Goal: Task Accomplishment & Management: Manage account settings

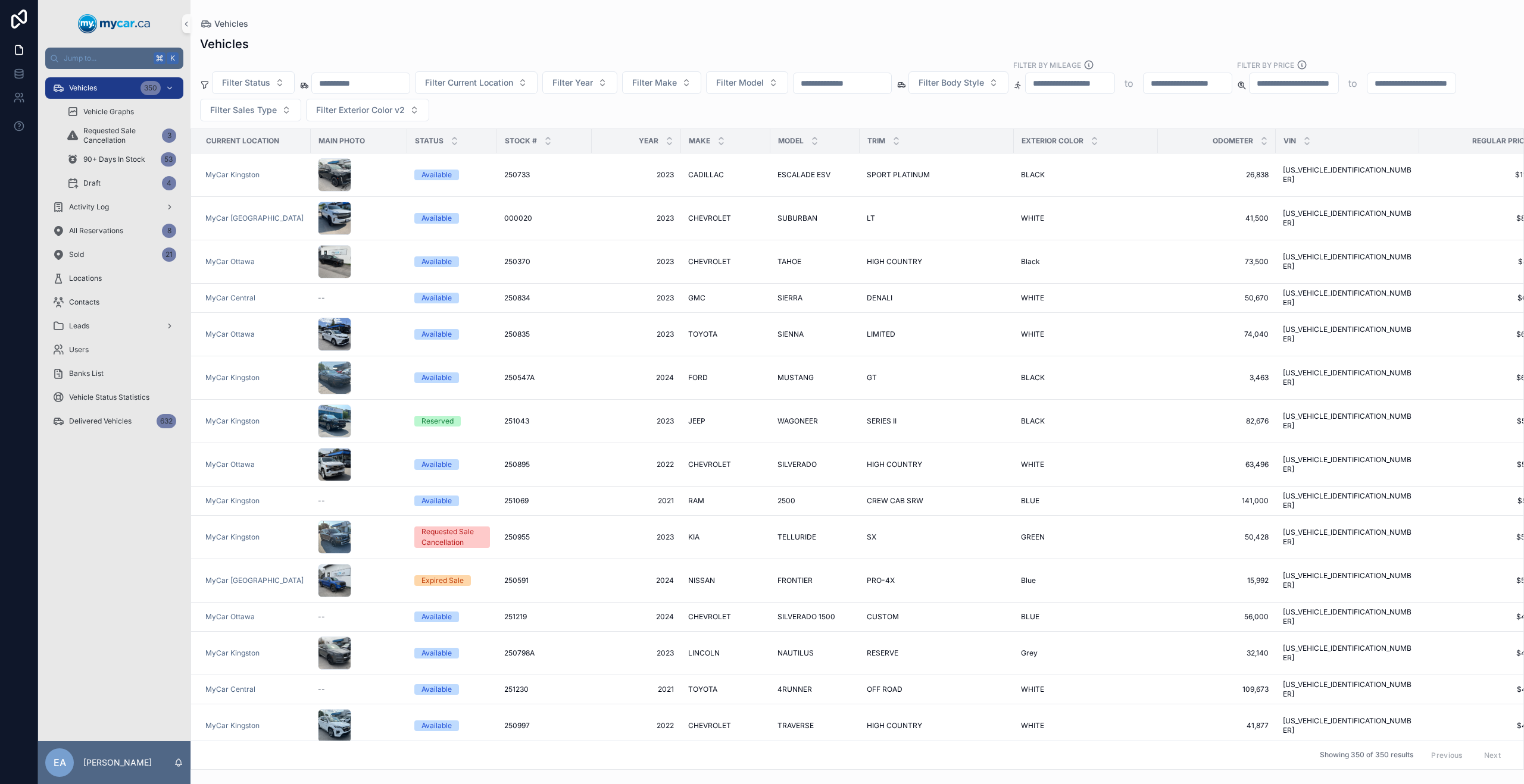
click at [854, 90] on input "scrollable content" at bounding box center [843, 83] width 98 height 17
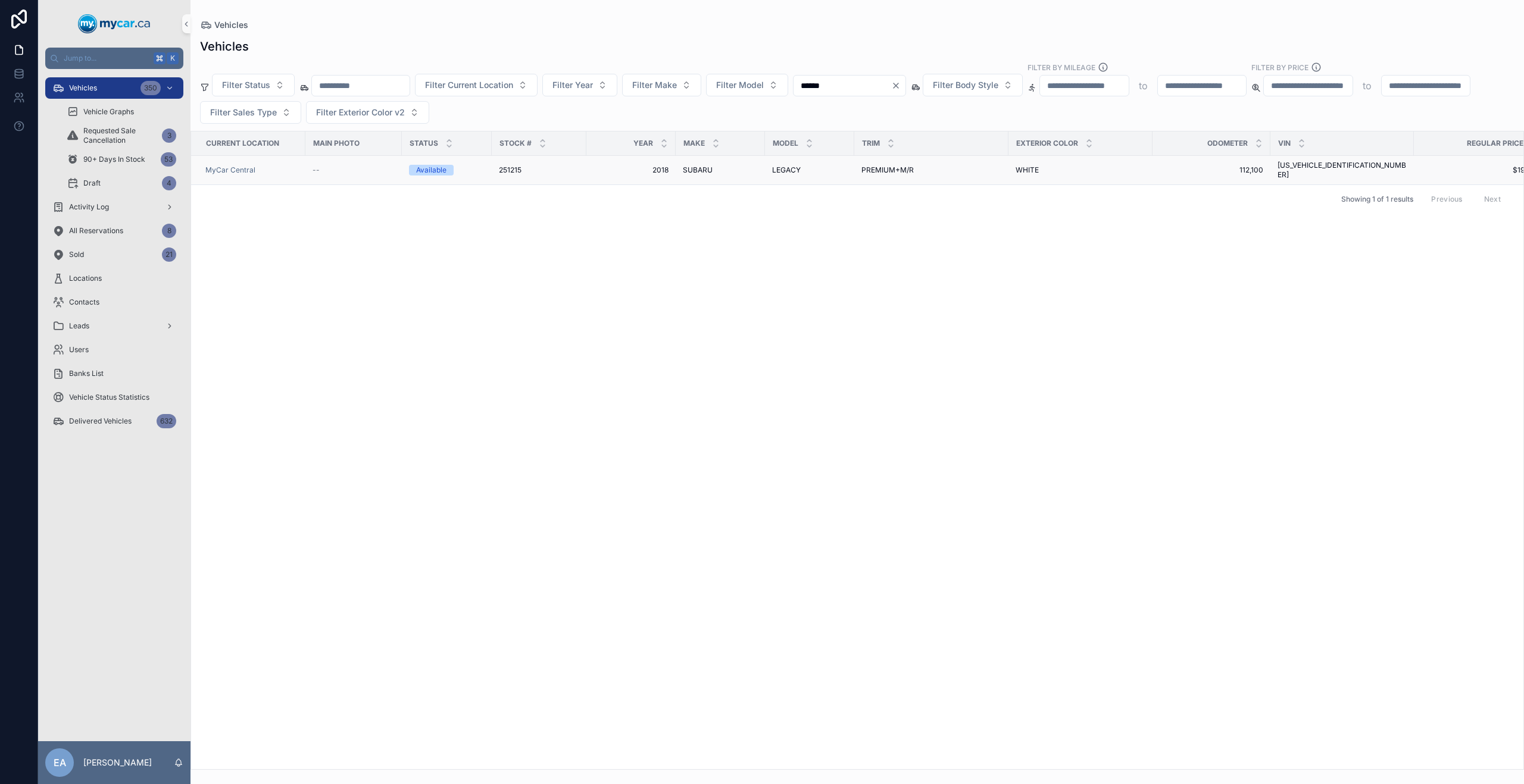
type input "******"
click at [696, 167] on span "SUBARU" at bounding box center [697, 170] width 30 height 9
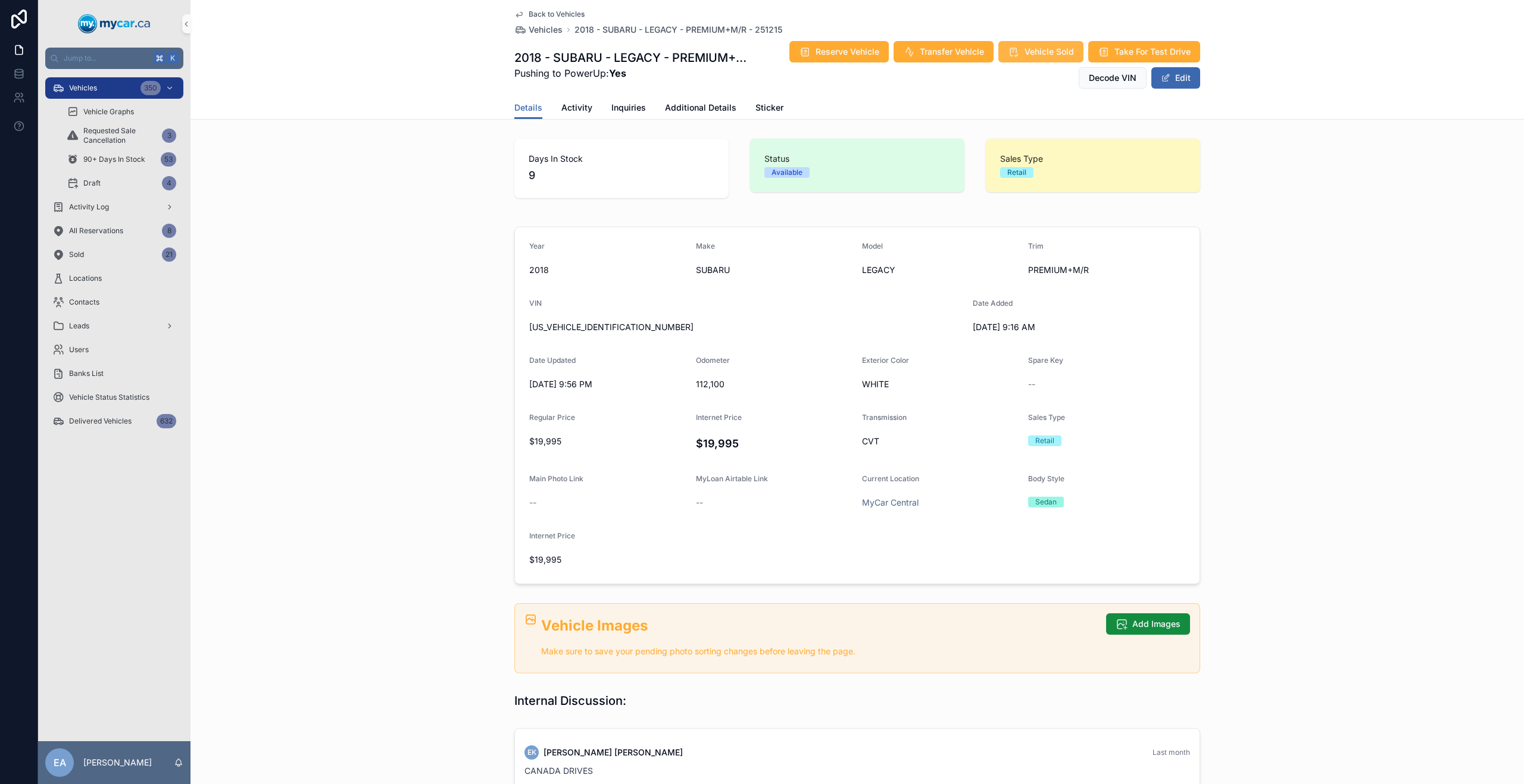
click at [1030, 56] on span "Vehicle Sold" at bounding box center [1050, 52] width 50 height 12
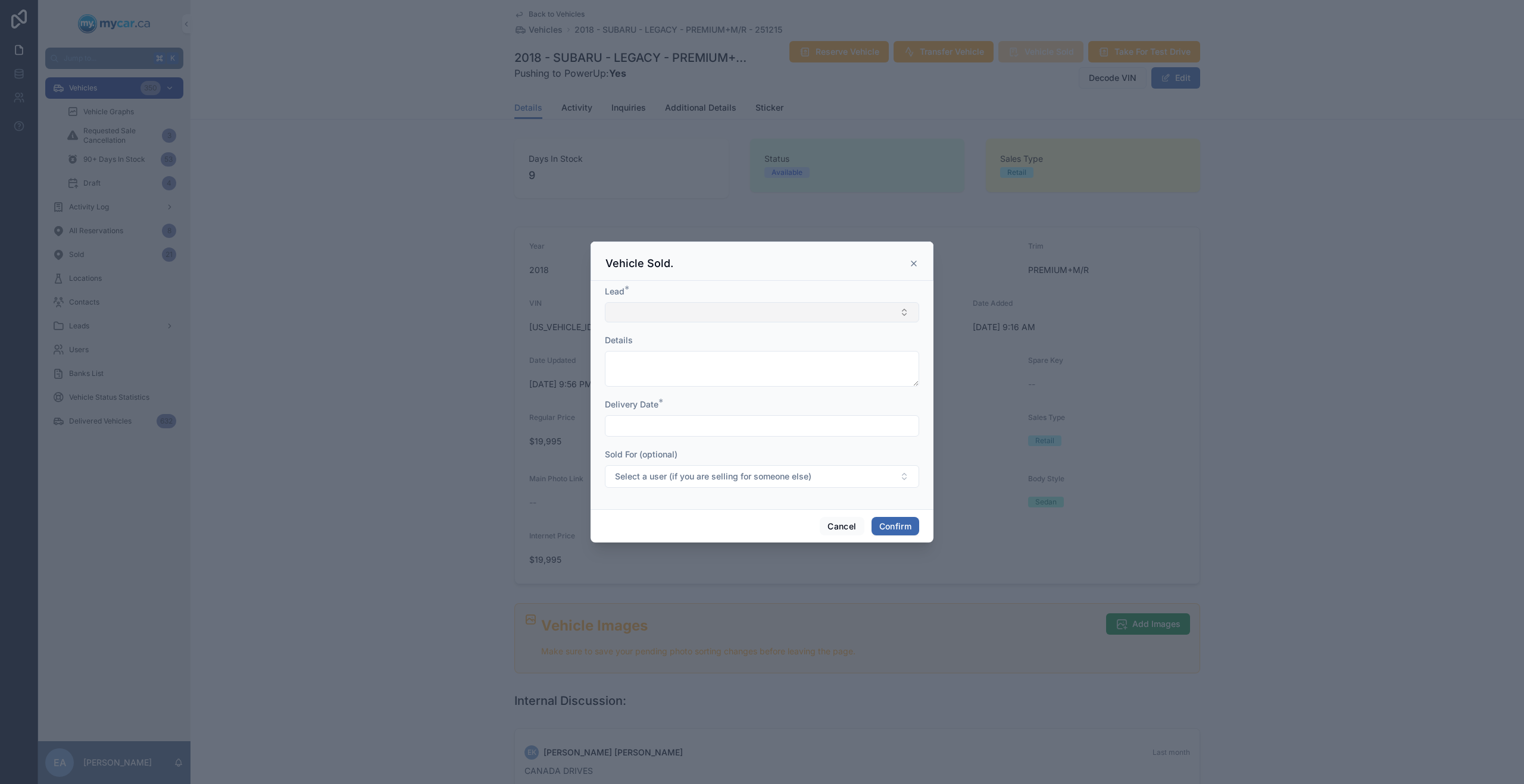
click at [689, 313] on button "Select Button" at bounding box center [762, 313] width 314 height 20
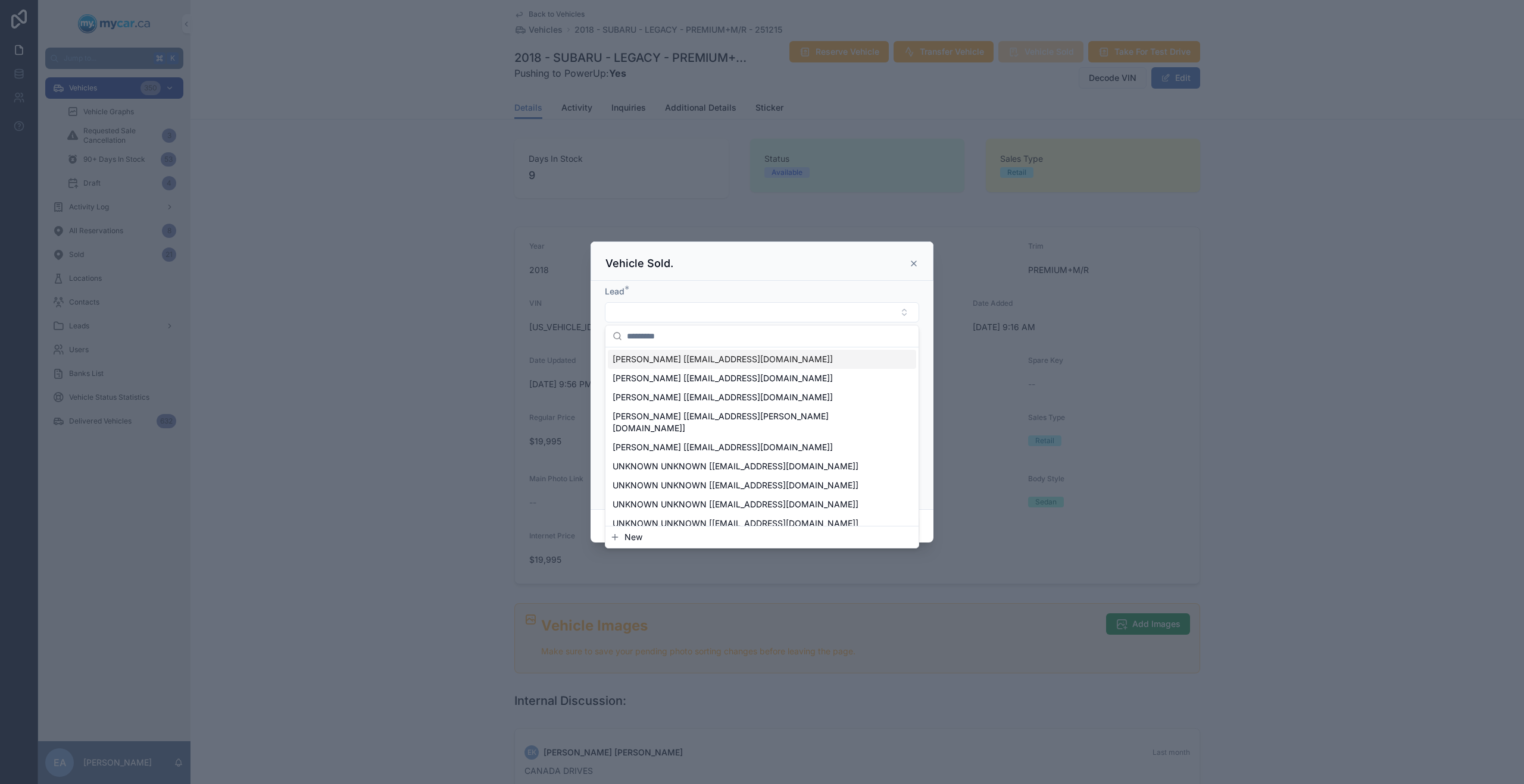
click at [686, 359] on span "[PERSON_NAME] [[EMAIL_ADDRESS][DOMAIN_NAME]]" at bounding box center [722, 359] width 220 height 12
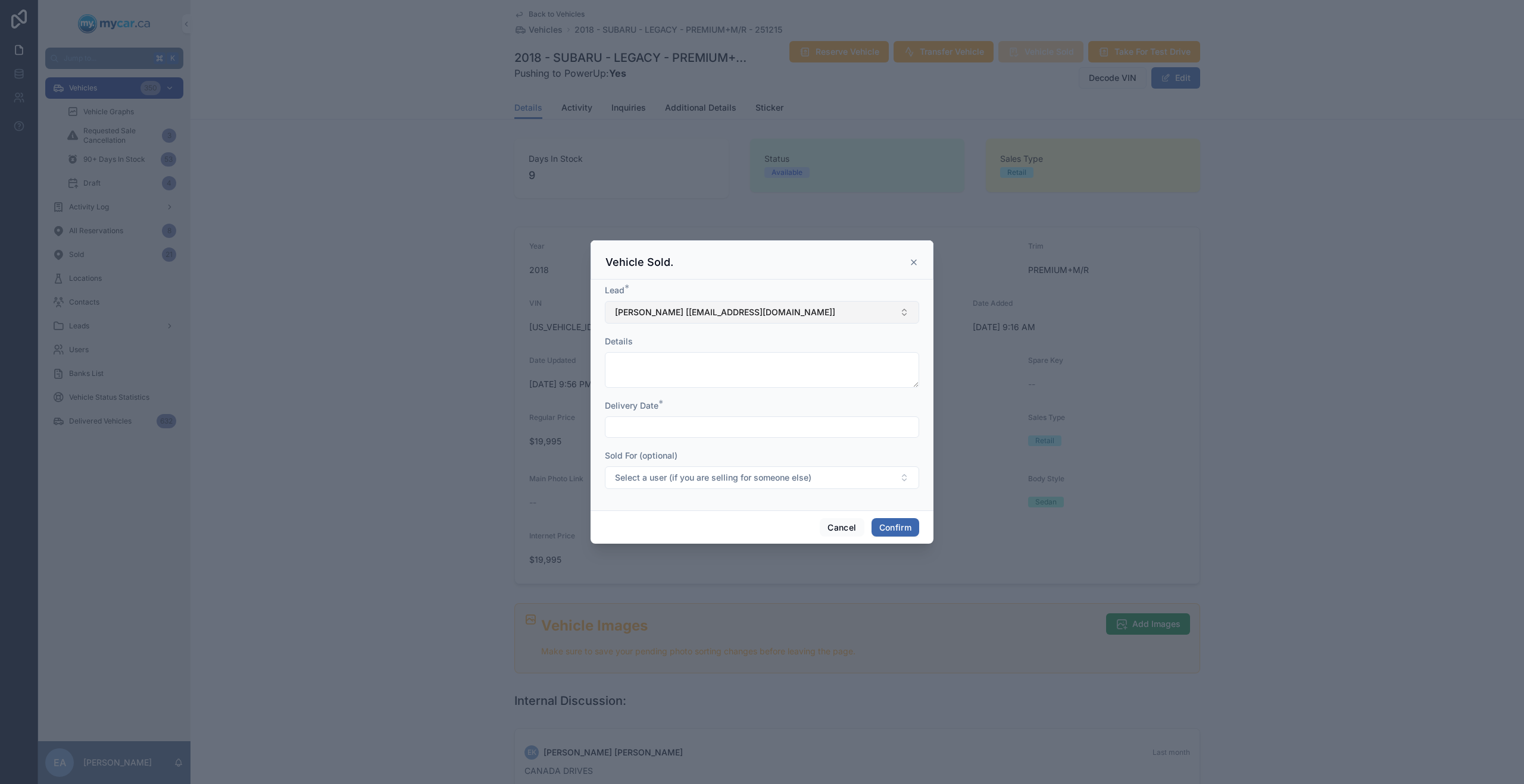
click at [689, 308] on span "[PERSON_NAME] [[EMAIL_ADDRESS][DOMAIN_NAME]]" at bounding box center [724, 312] width 220 height 12
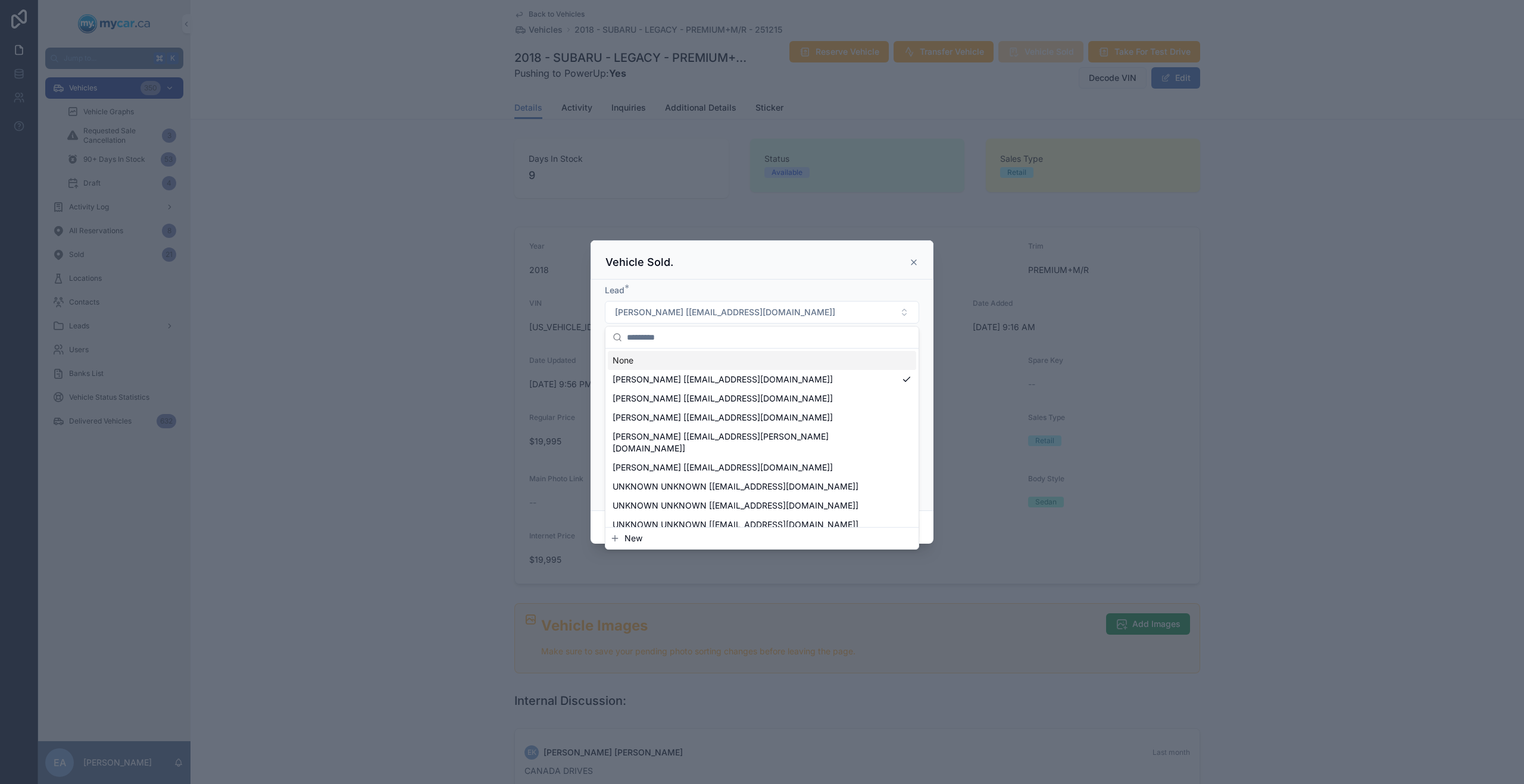
click at [657, 337] on input "text" at bounding box center [769, 337] width 284 height 21
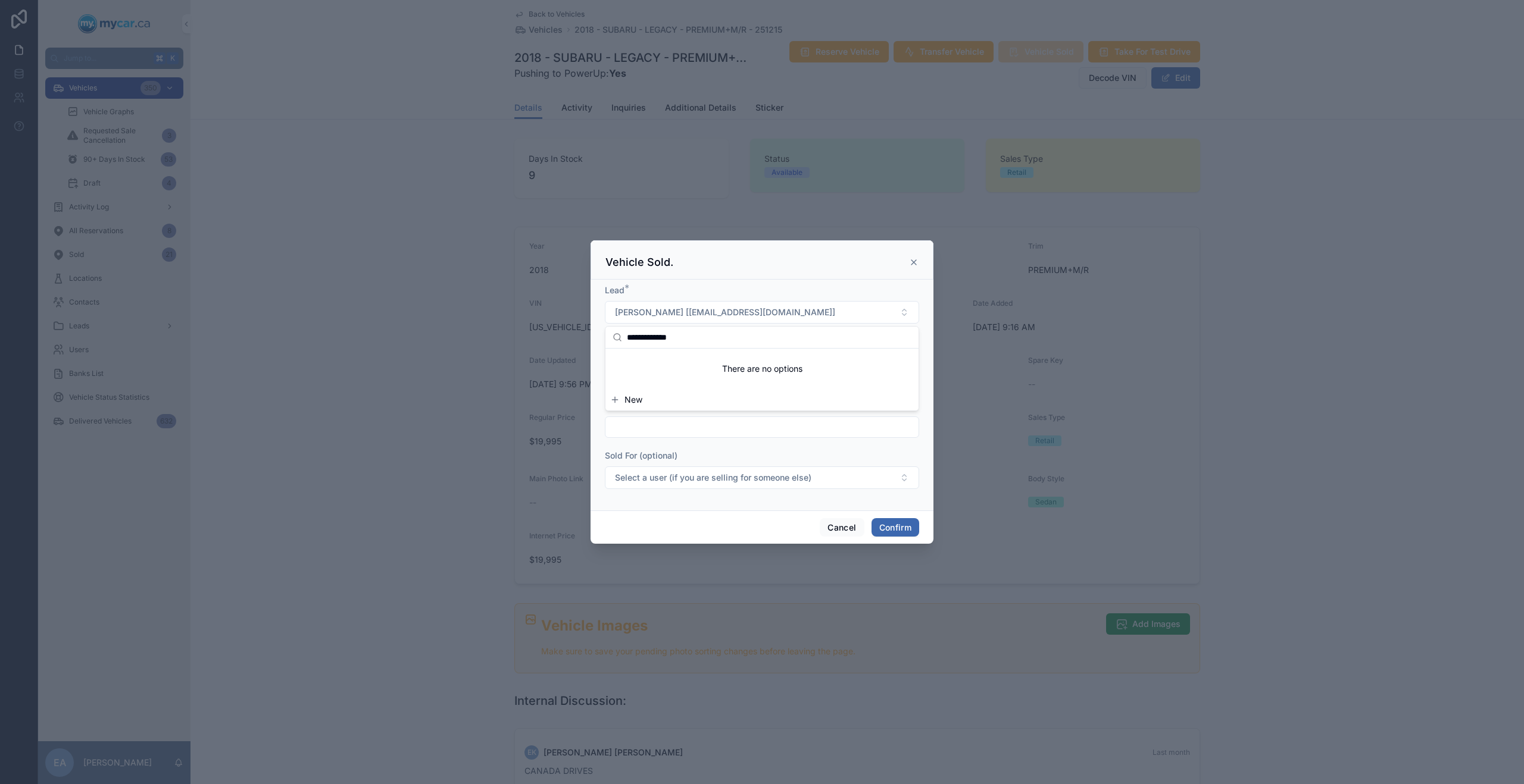
type input "**********"
click at [633, 401] on span "New" at bounding box center [633, 400] width 18 height 12
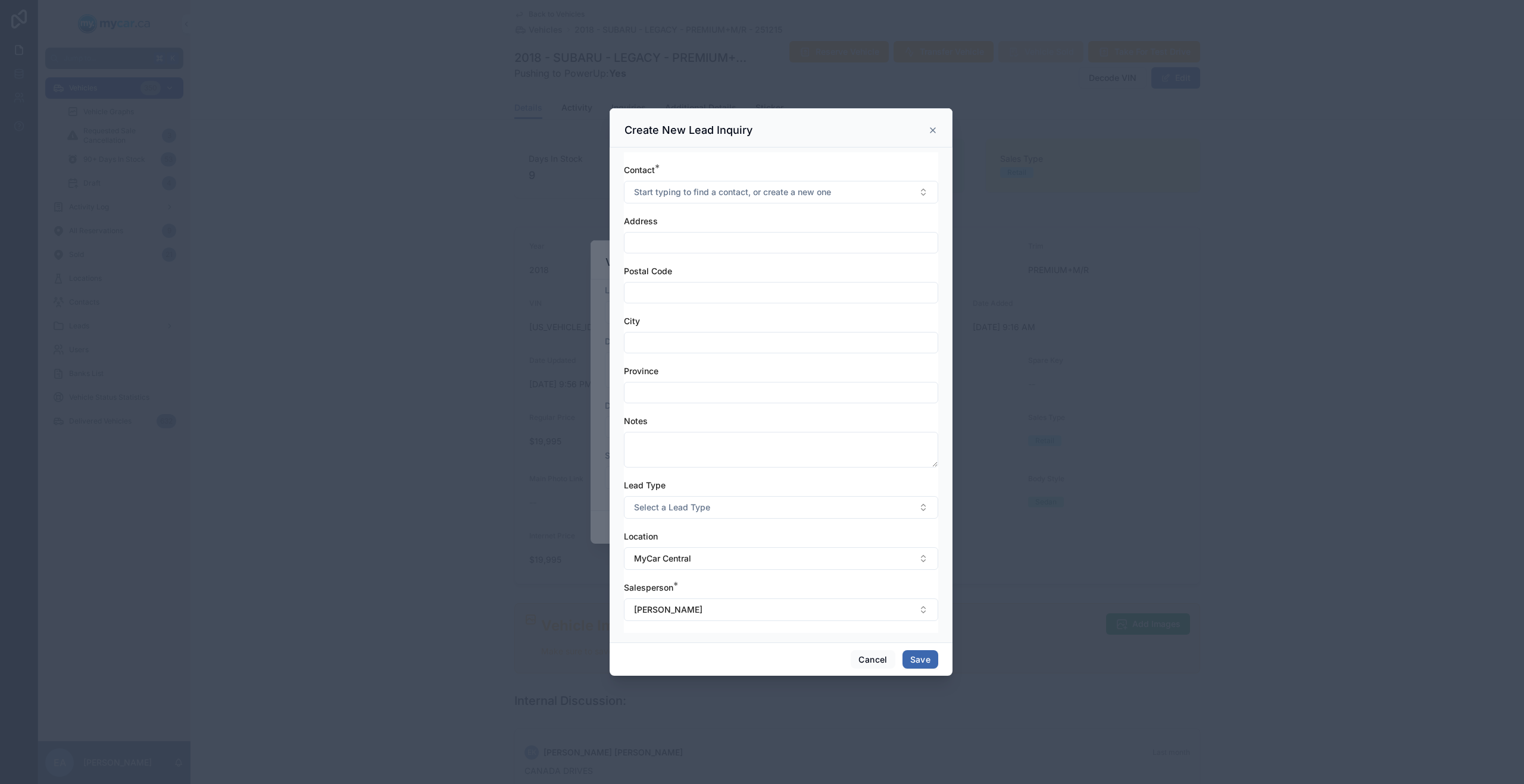
click at [239, 98] on div at bounding box center [762, 392] width 1524 height 784
